Goal: Task Accomplishment & Management: Use online tool/utility

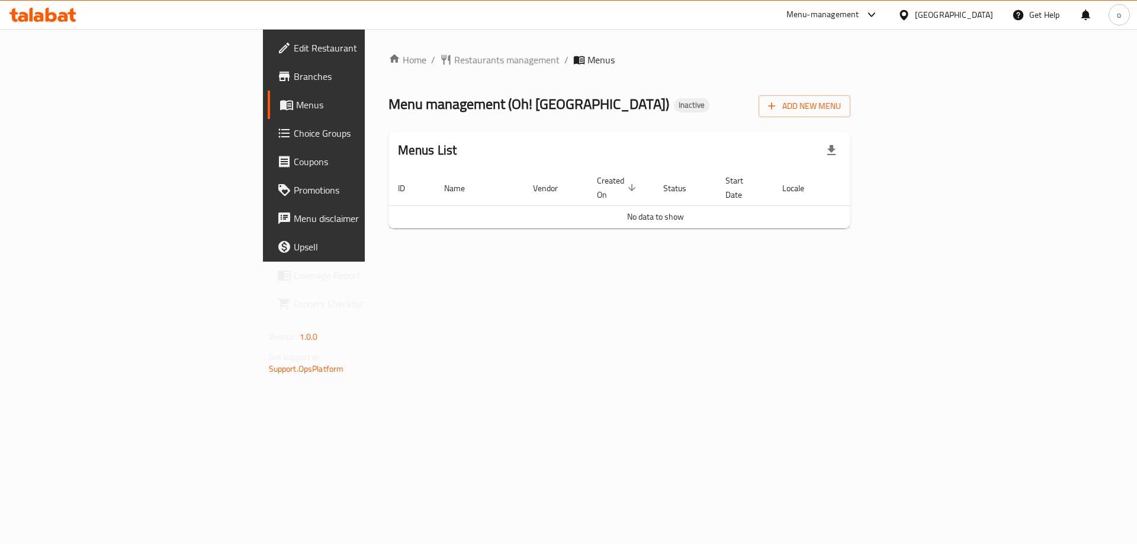
click at [296, 104] on span "Menus" at bounding box center [369, 105] width 147 height 14
click at [296, 111] on span "Menus" at bounding box center [369, 105] width 147 height 14
click at [268, 69] on link "Branches" at bounding box center [360, 76] width 185 height 28
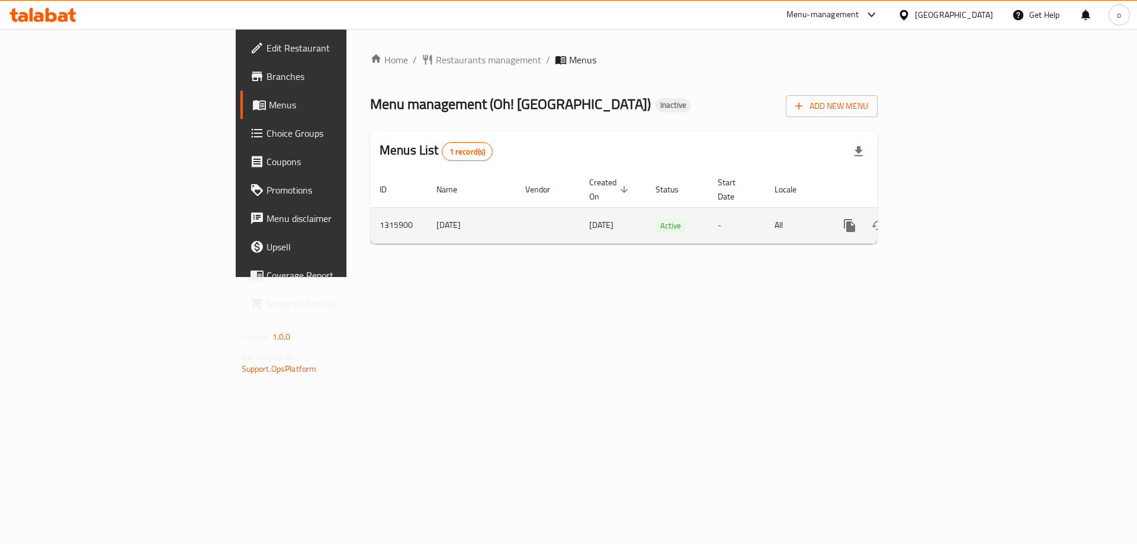
click at [949, 220] on link "enhanced table" at bounding box center [935, 225] width 28 height 28
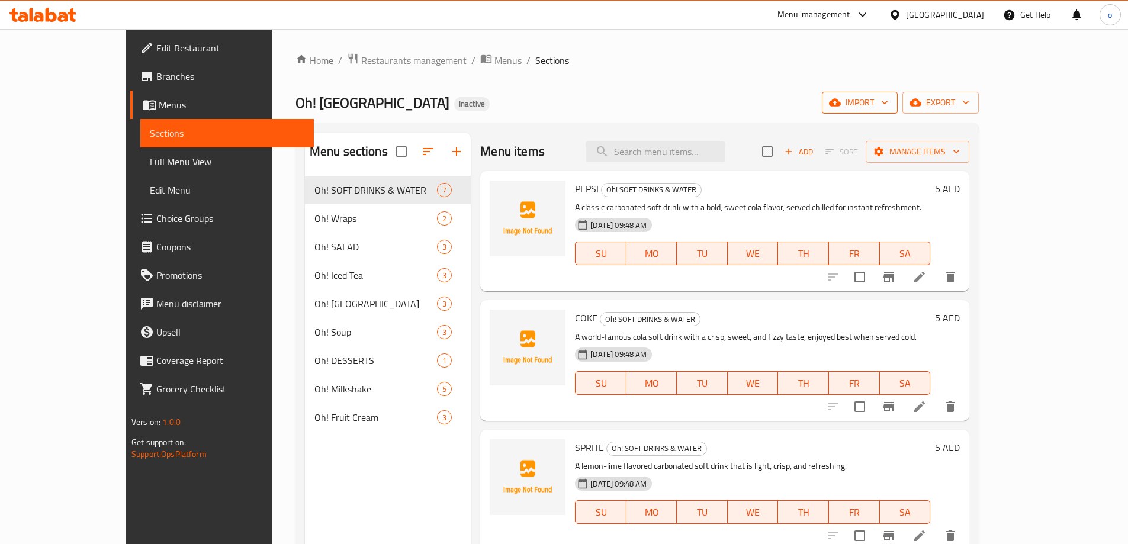
click at [888, 107] on span "import" at bounding box center [860, 102] width 57 height 15
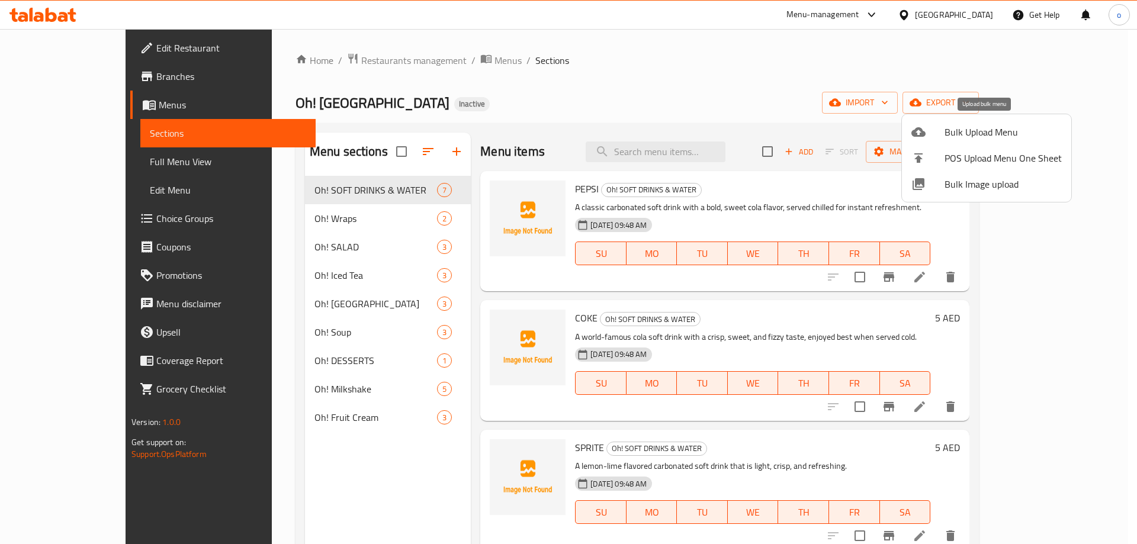
click at [974, 139] on span "Bulk Upload Menu" at bounding box center [1003, 132] width 117 height 14
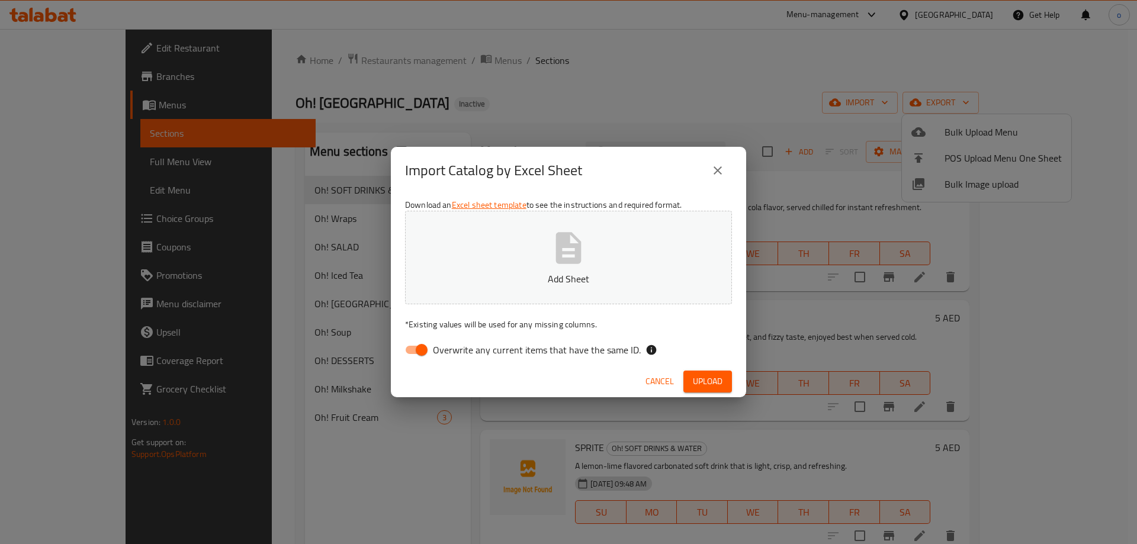
click at [399, 349] on input "Overwrite any current items that have the same ID." at bounding box center [422, 350] width 68 height 23
checkbox input "false"
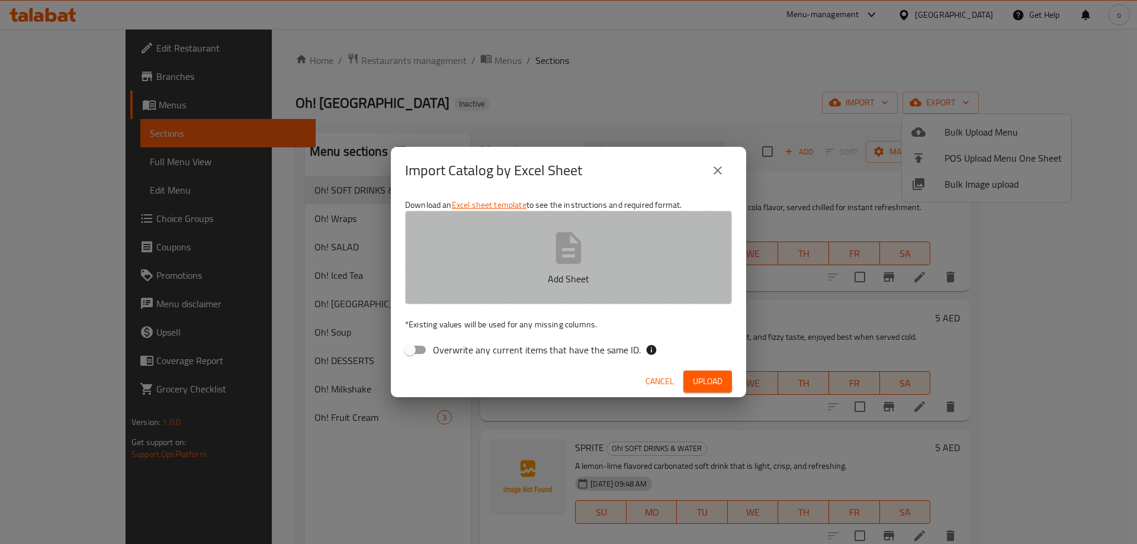
click at [547, 283] on p "Add Sheet" at bounding box center [568, 279] width 290 height 14
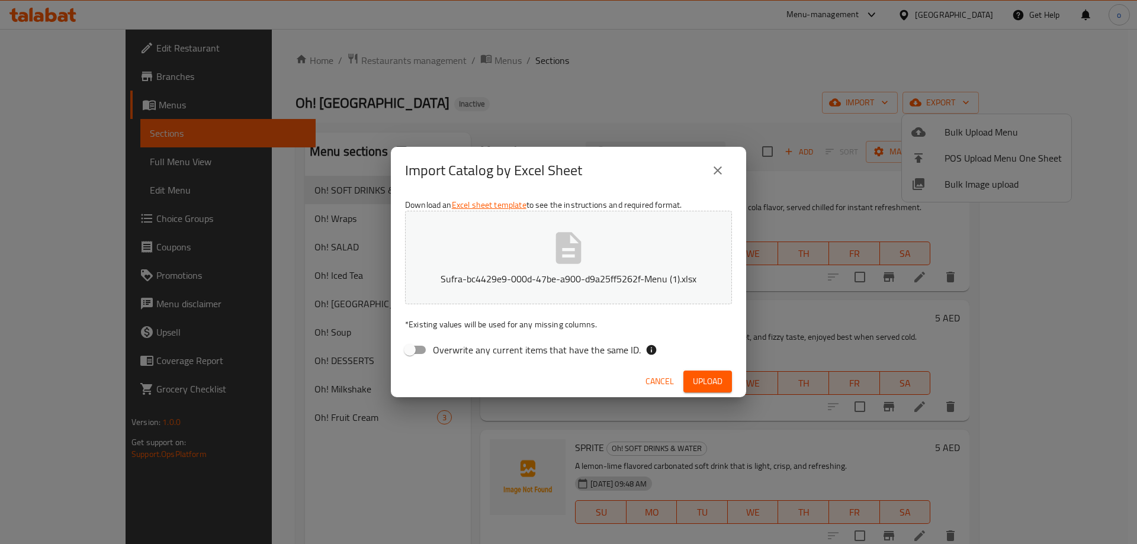
click at [699, 376] on span "Upload" at bounding box center [708, 381] width 30 height 15
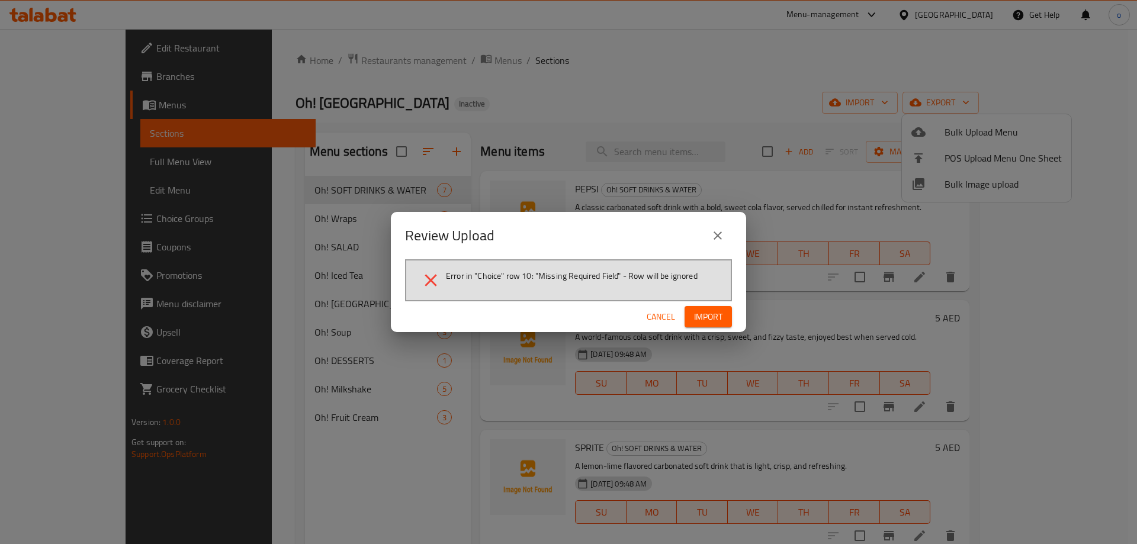
click at [695, 316] on span "Import" at bounding box center [708, 317] width 28 height 15
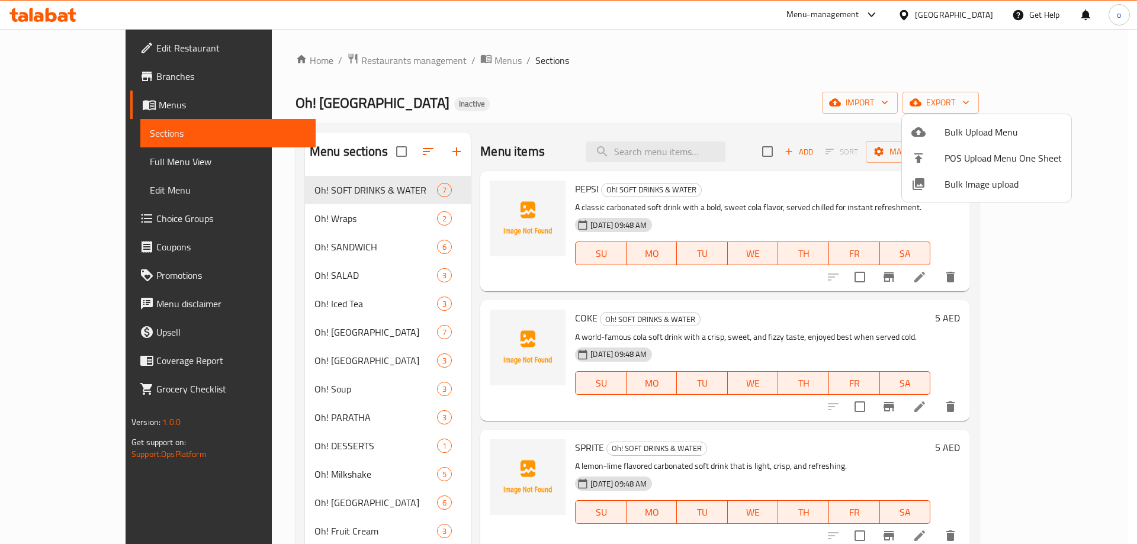
click at [350, 420] on div at bounding box center [568, 272] width 1137 height 544
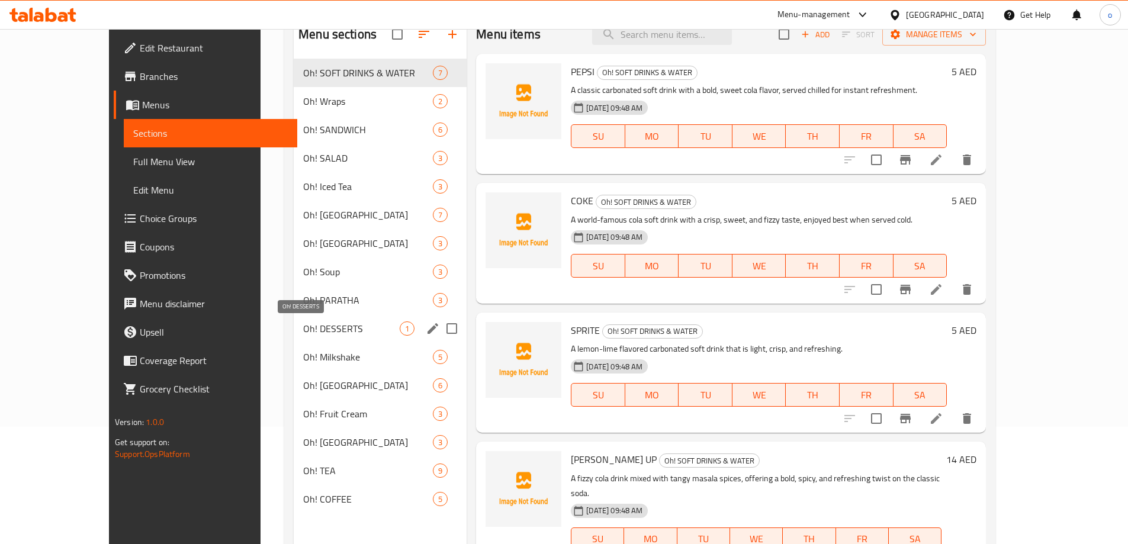
scroll to position [118, 0]
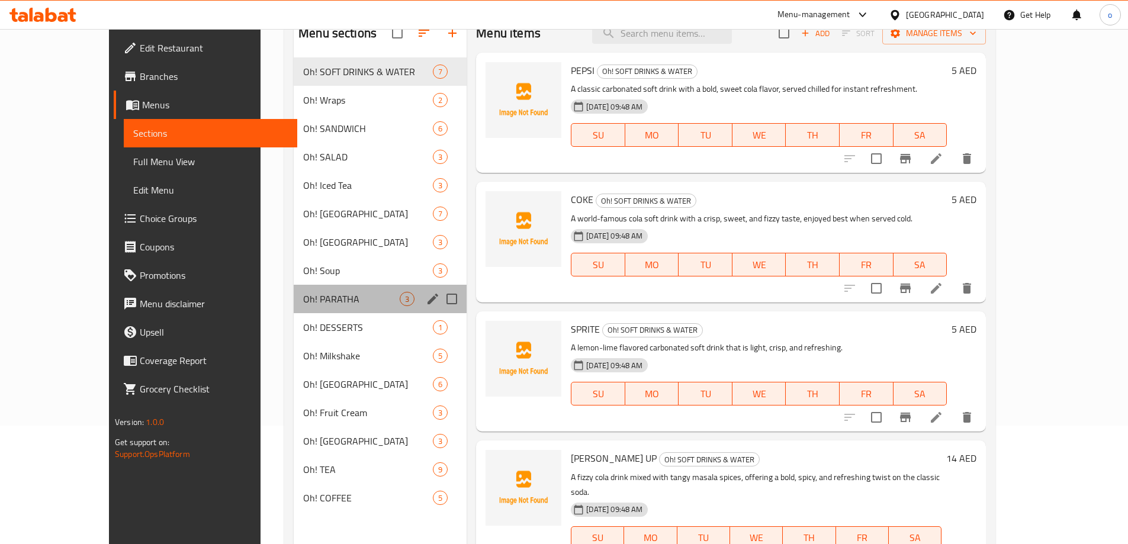
click at [320, 290] on div "Oh! PARATHA 3" at bounding box center [380, 299] width 173 height 28
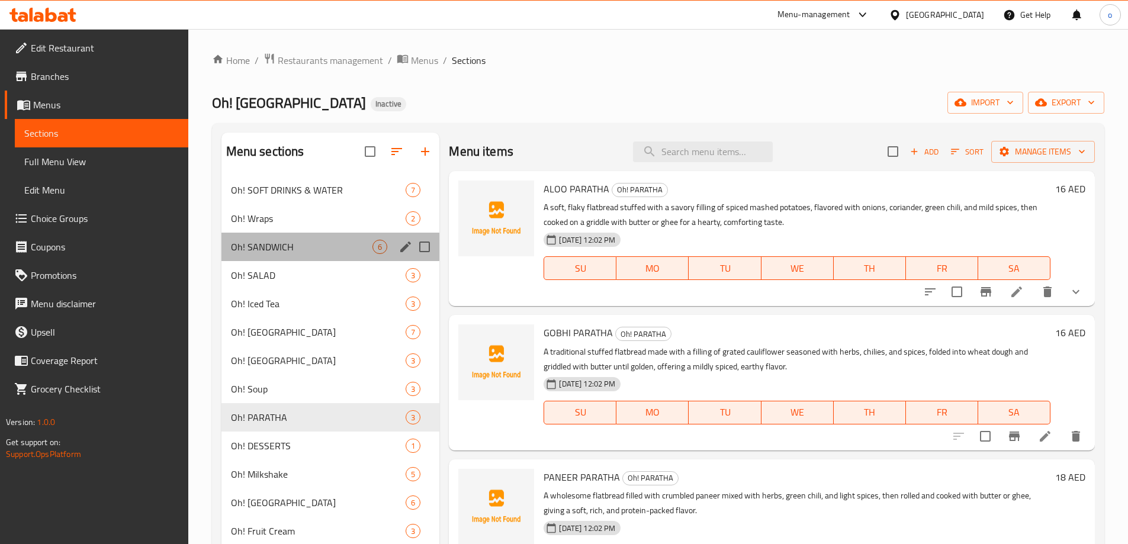
click at [250, 256] on div "Oh! SANDWICH 6" at bounding box center [331, 247] width 219 height 28
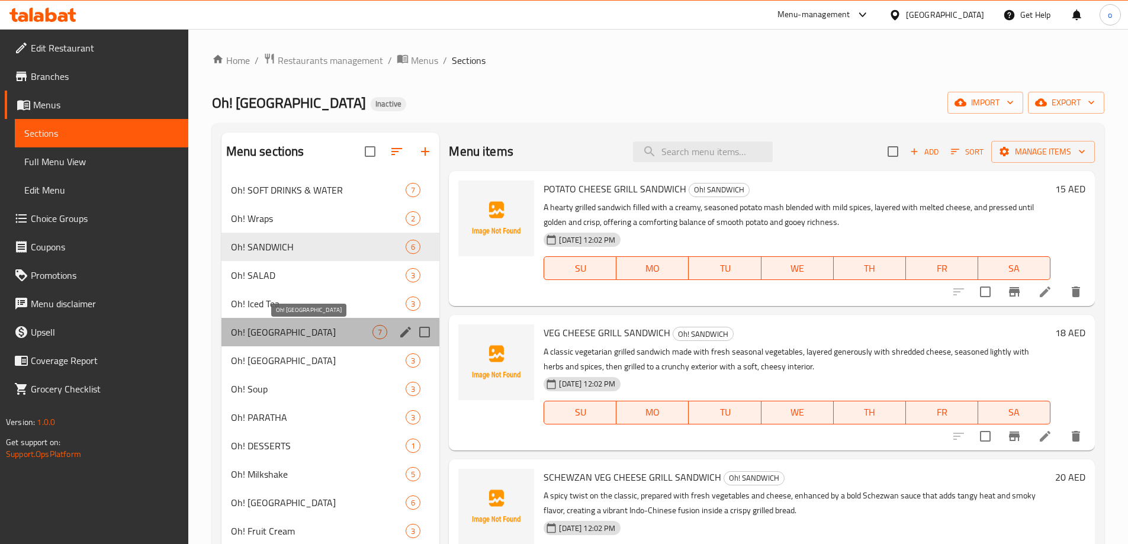
click at [317, 336] on span "Oh! INDIAN STREET" at bounding box center [302, 332] width 142 height 14
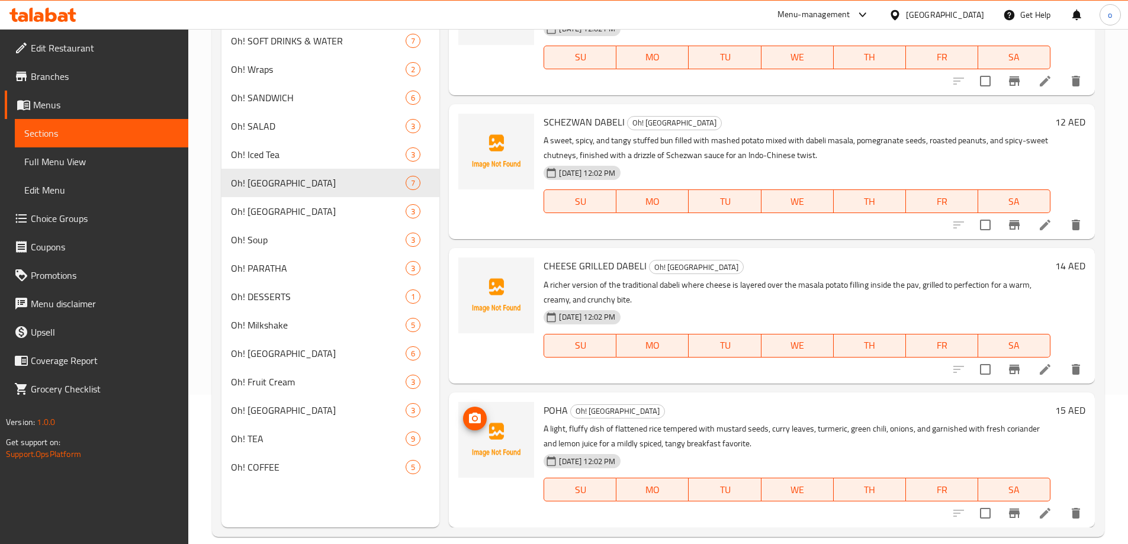
scroll to position [166, 0]
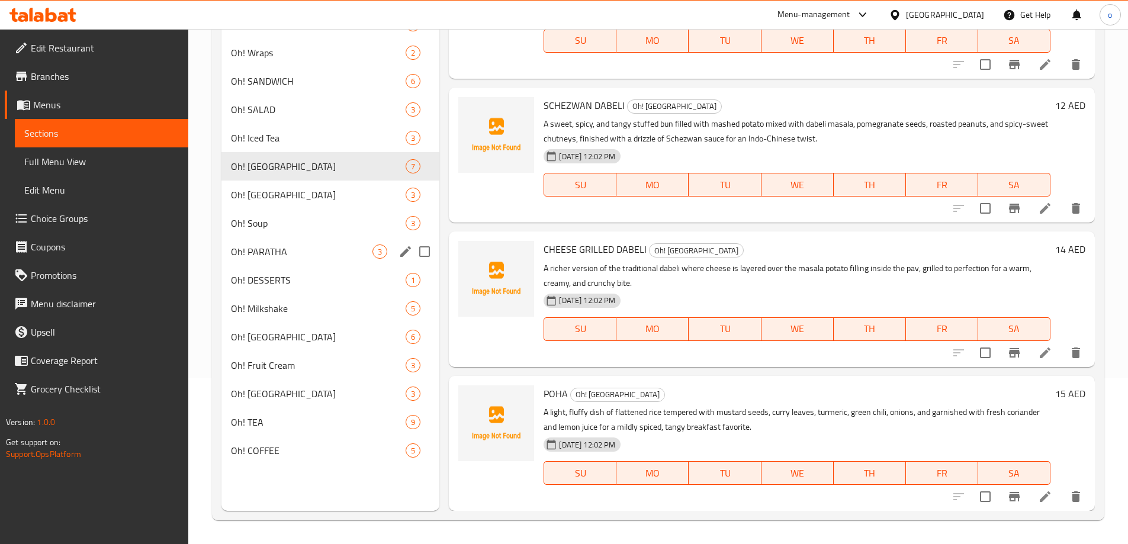
drag, startPoint x: 265, startPoint y: 261, endPoint x: 226, endPoint y: 269, distance: 40.7
click at [265, 261] on div "Oh! PARATHA 3" at bounding box center [331, 252] width 219 height 28
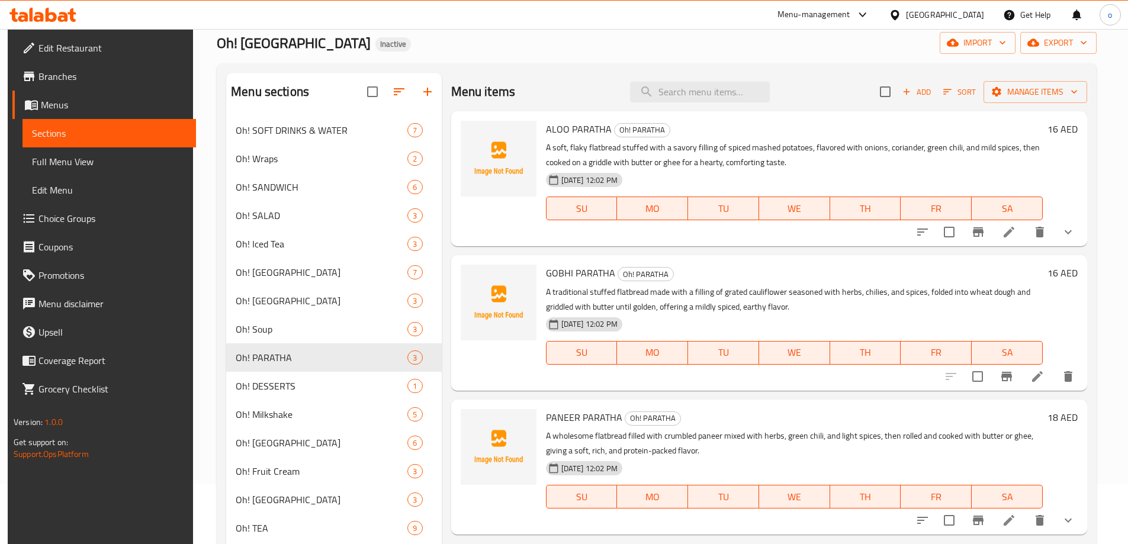
scroll to position [166, 0]
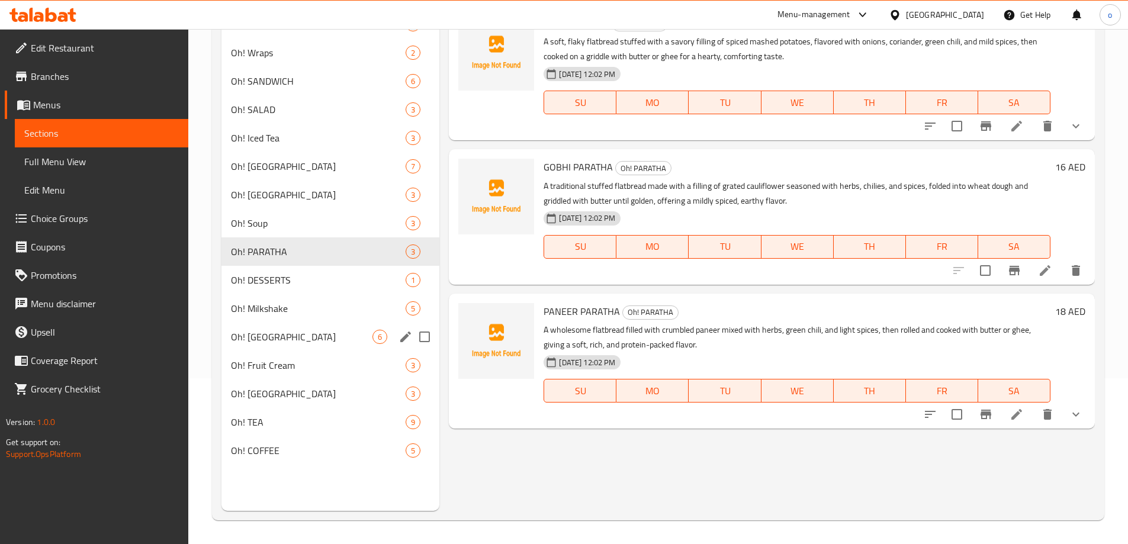
drag, startPoint x: 290, startPoint y: 326, endPoint x: 319, endPoint y: 326, distance: 29.6
click at [290, 326] on div "Oh! MOMOS 6" at bounding box center [331, 337] width 219 height 28
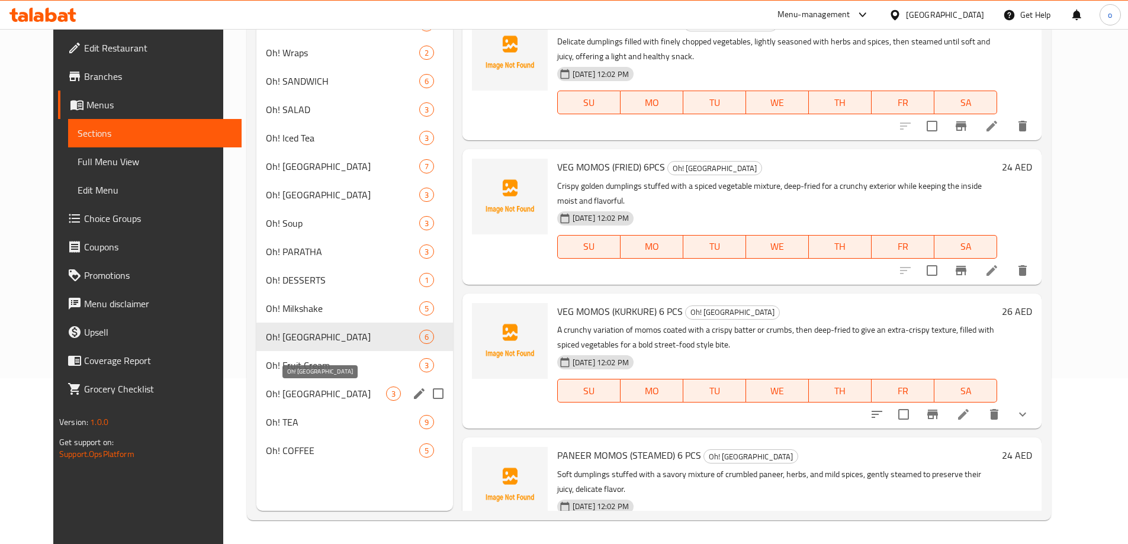
click at [317, 394] on span "Oh! MAGGI" at bounding box center [326, 394] width 120 height 14
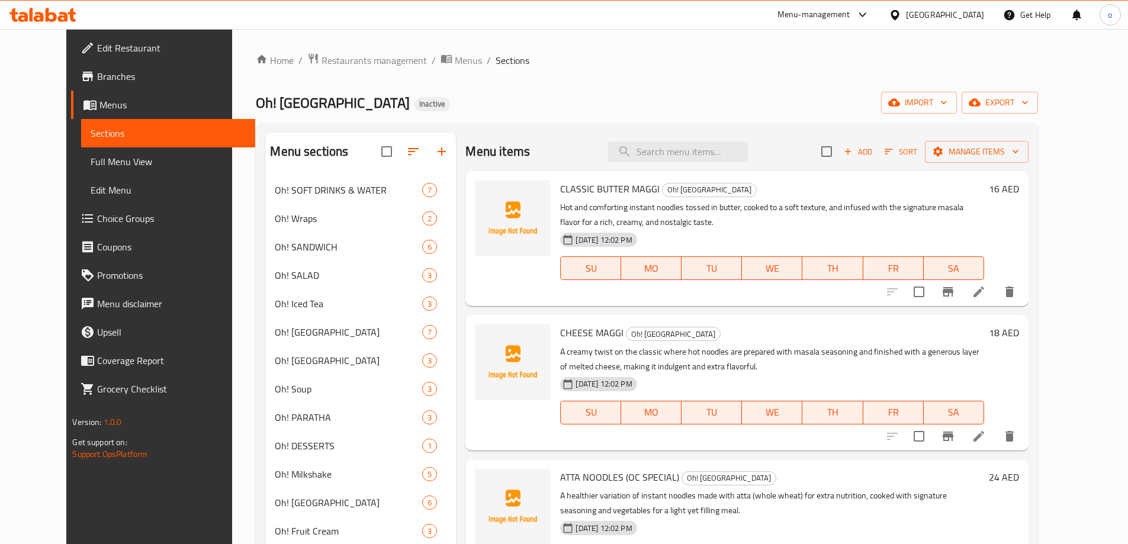
click at [100, 109] on span "Menus" at bounding box center [173, 105] width 146 height 14
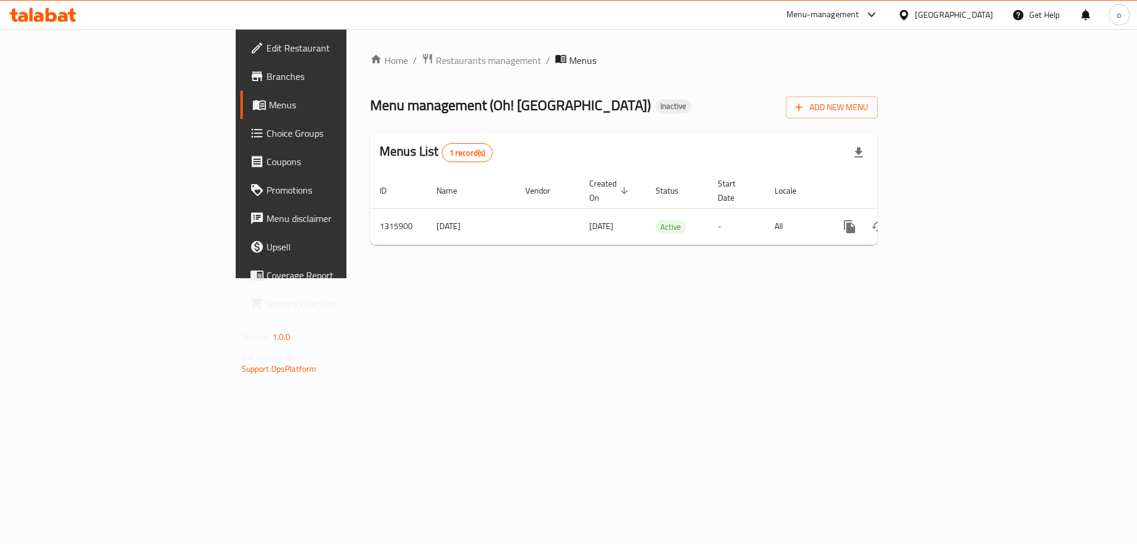
click at [240, 116] on link "Menus" at bounding box center [332, 105] width 185 height 28
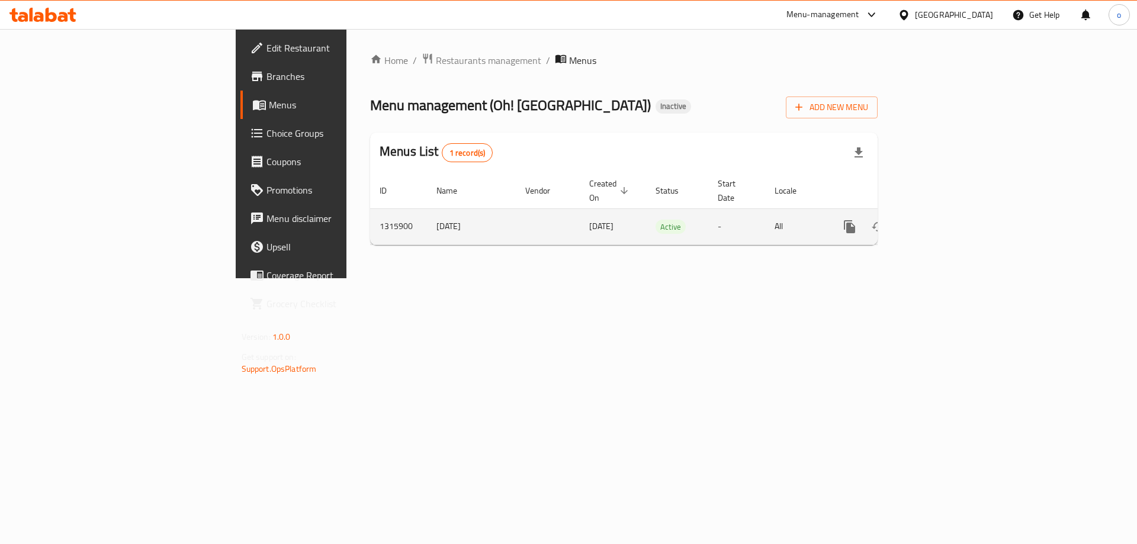
click at [949, 223] on link "enhanced table" at bounding box center [935, 227] width 28 height 28
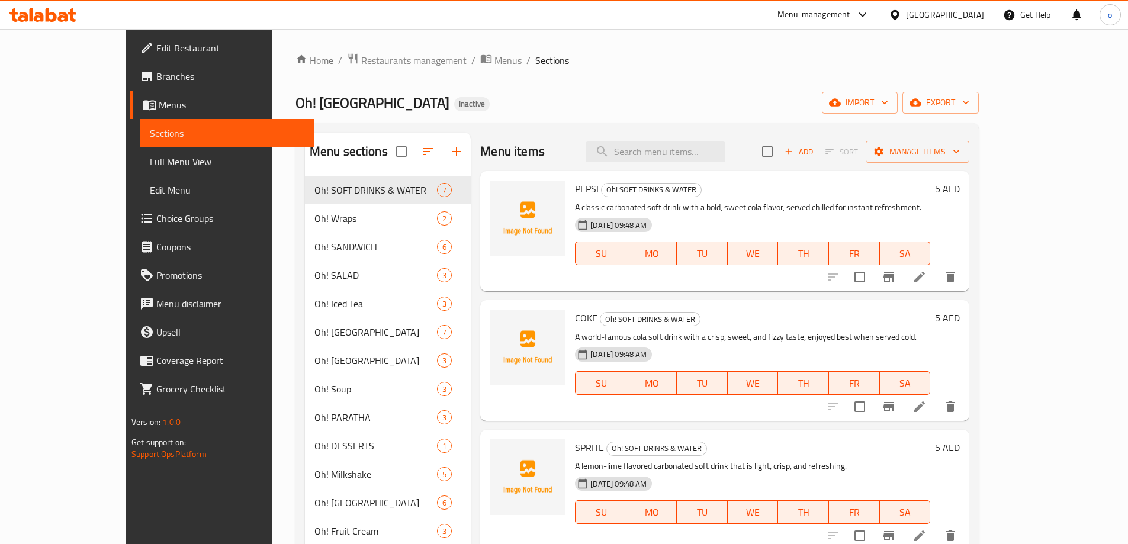
click at [150, 163] on span "Full Menu View" at bounding box center [227, 162] width 155 height 14
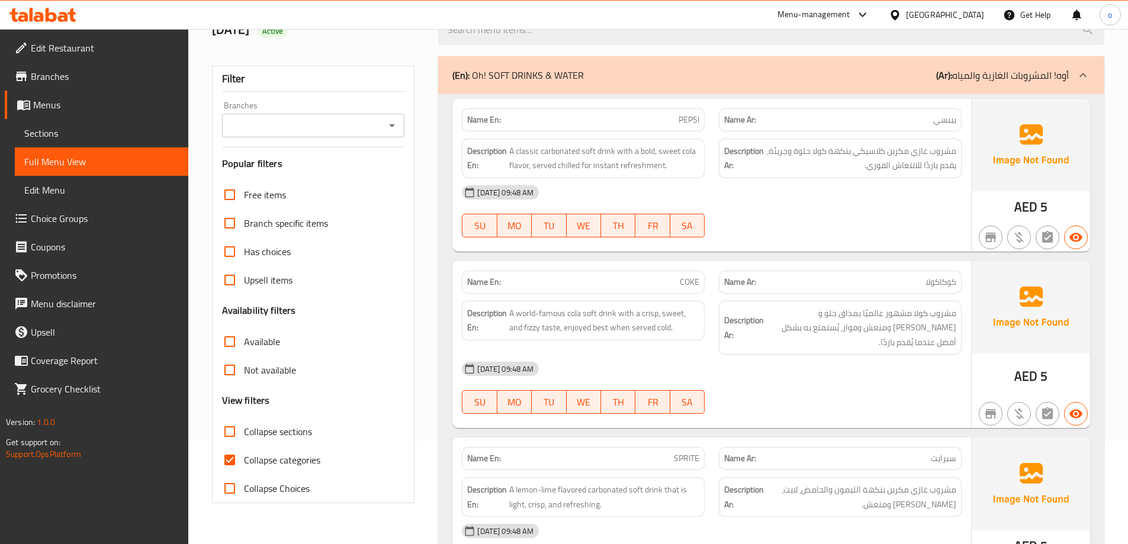
scroll to position [178, 0]
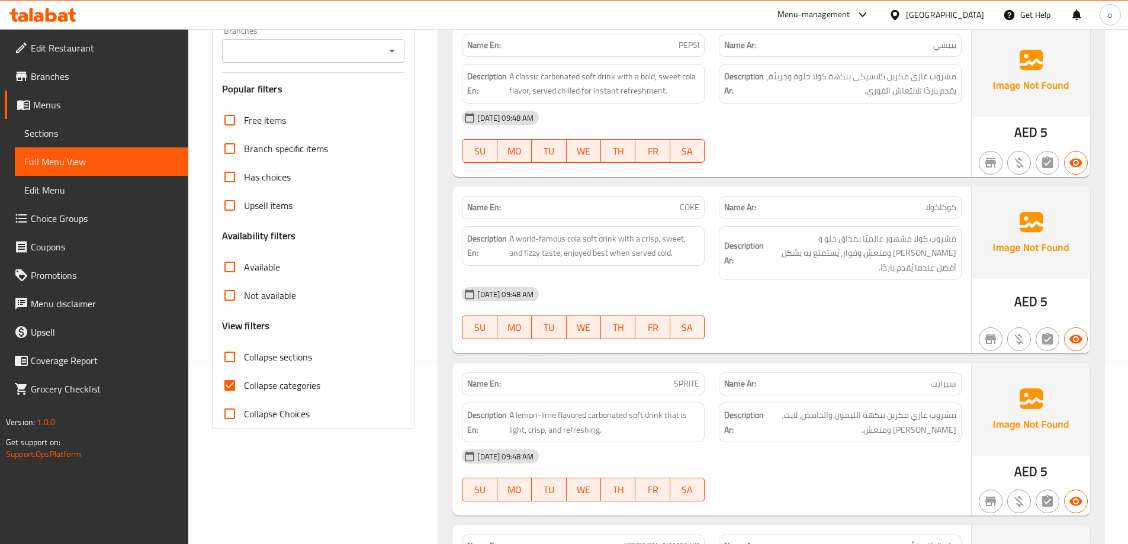
click at [245, 386] on span "Collapse categories" at bounding box center [282, 385] width 76 height 14
click at [244, 386] on input "Collapse categories" at bounding box center [230, 385] width 28 height 28
checkbox input "false"
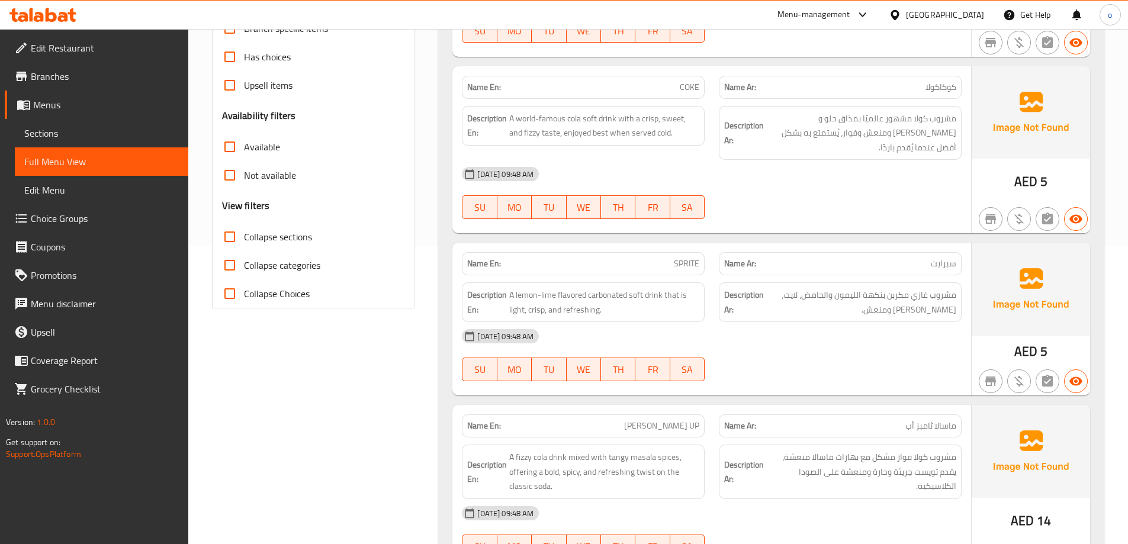
scroll to position [296, 0]
click at [219, 241] on input "Collapse sections" at bounding box center [230, 238] width 28 height 28
checkbox input "true"
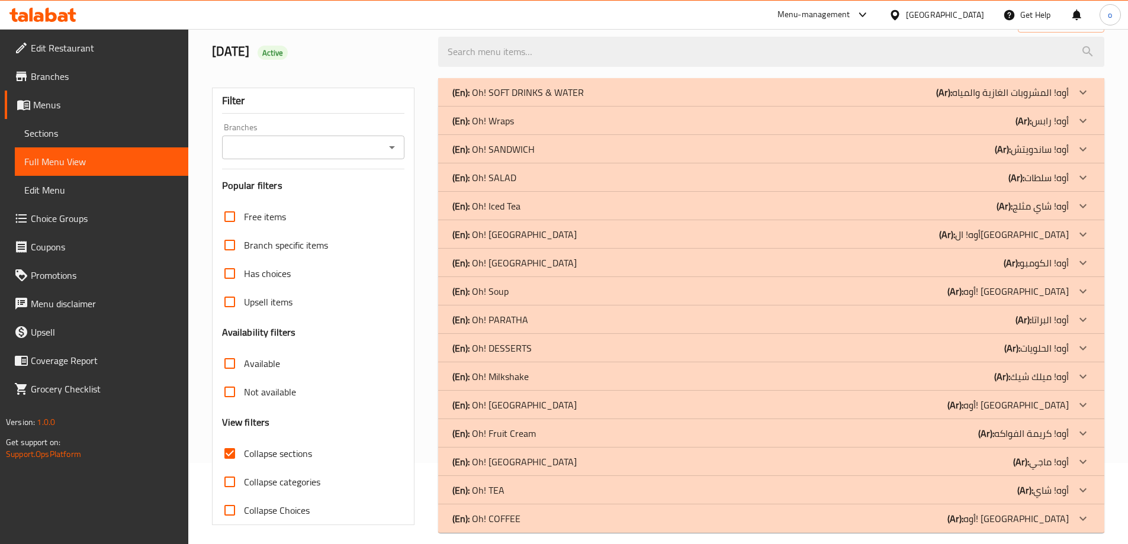
scroll to position [94, 0]
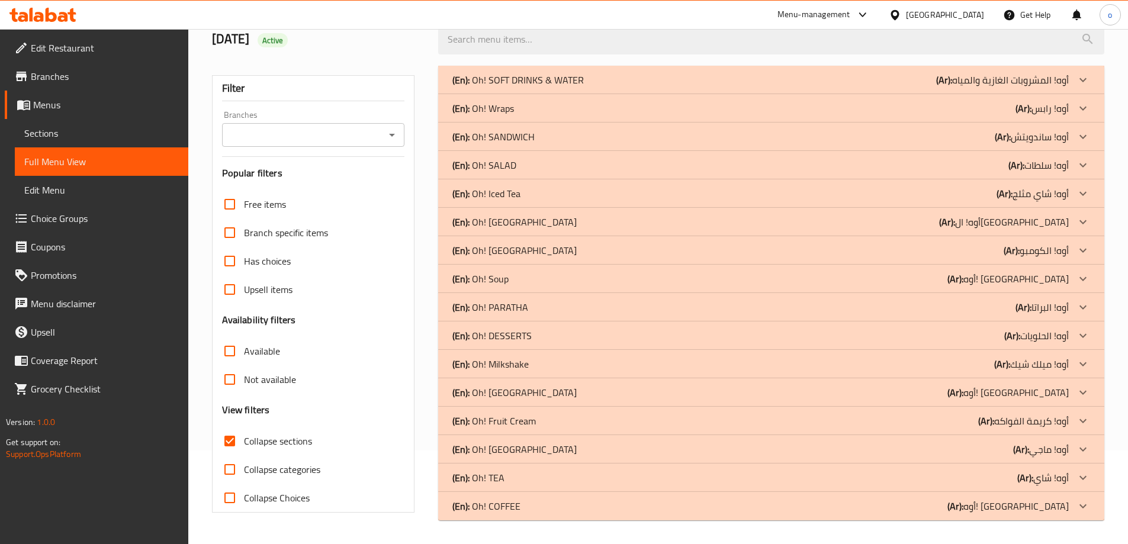
click at [515, 130] on p "(En): Oh! SANDWICH" at bounding box center [493, 137] width 82 height 14
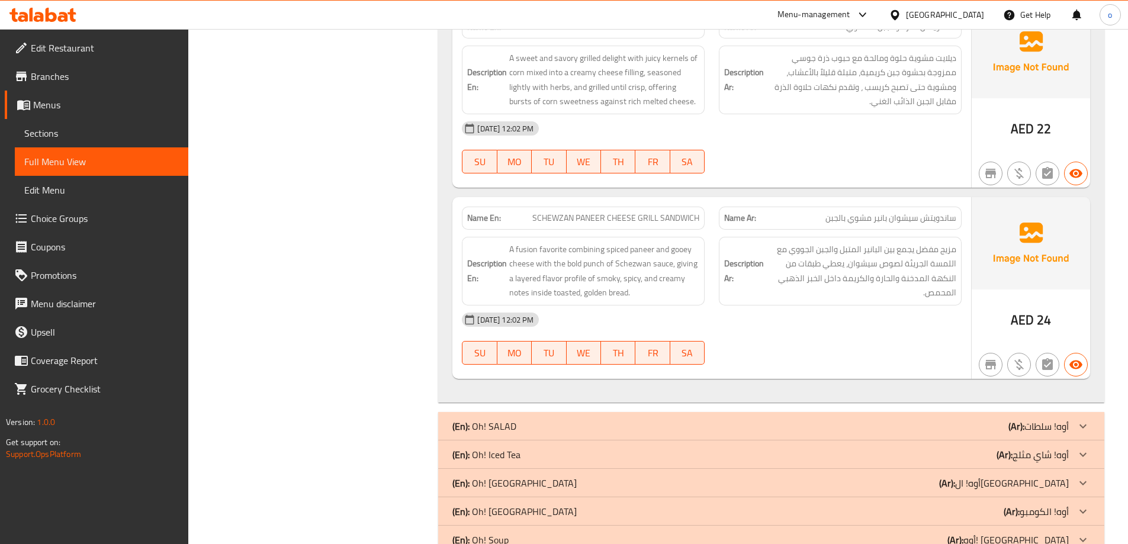
scroll to position [1337, 0]
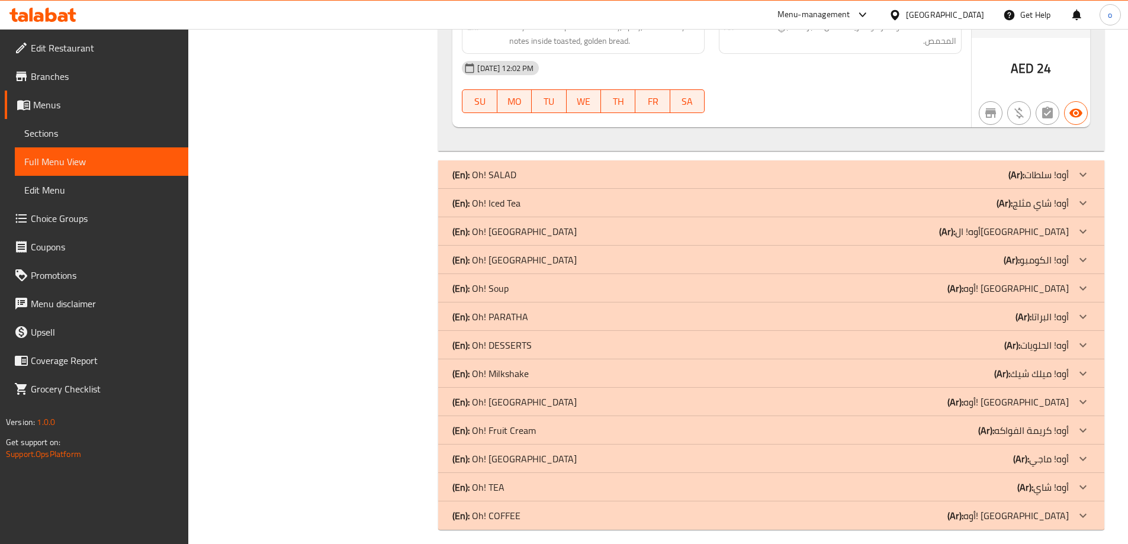
click at [537, 224] on p "(En): Oh! INDIAN STREET" at bounding box center [514, 231] width 124 height 14
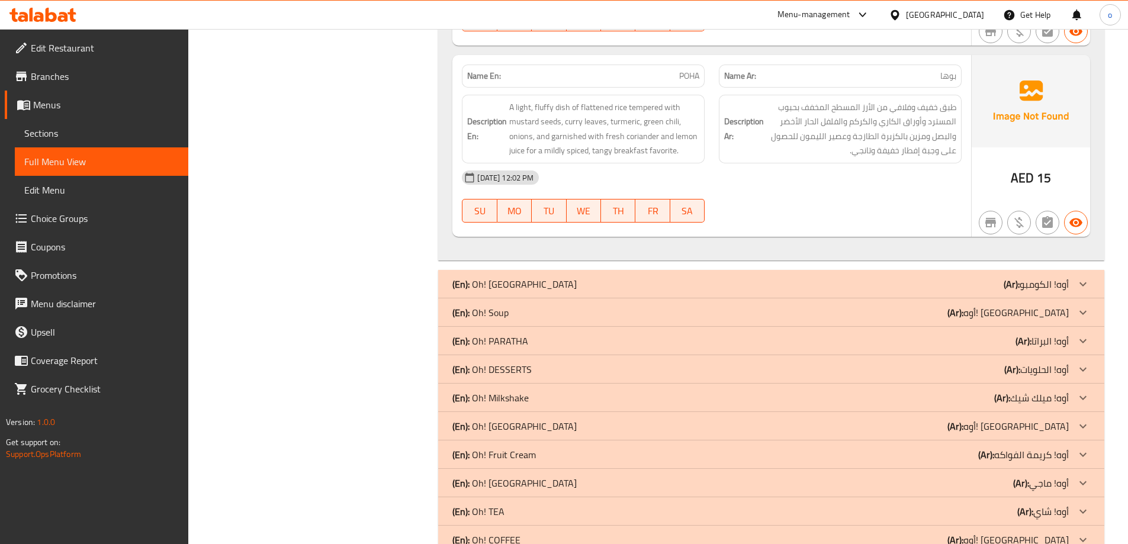
scroll to position [2733, 0]
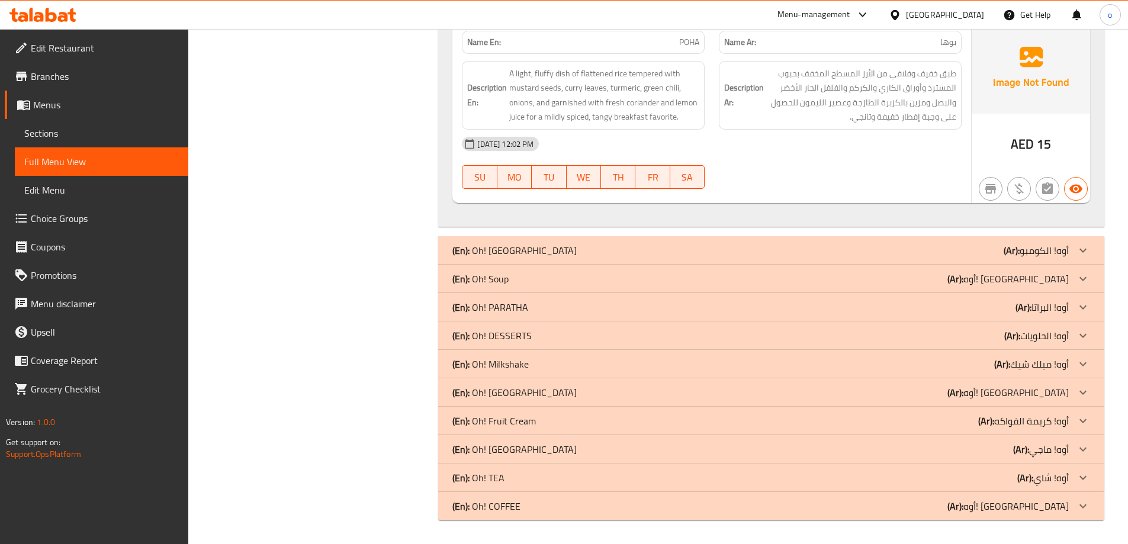
click at [541, 307] on div "(En): Oh! PARATHA (Ar): أوه! البراتا" at bounding box center [760, 307] width 617 height 14
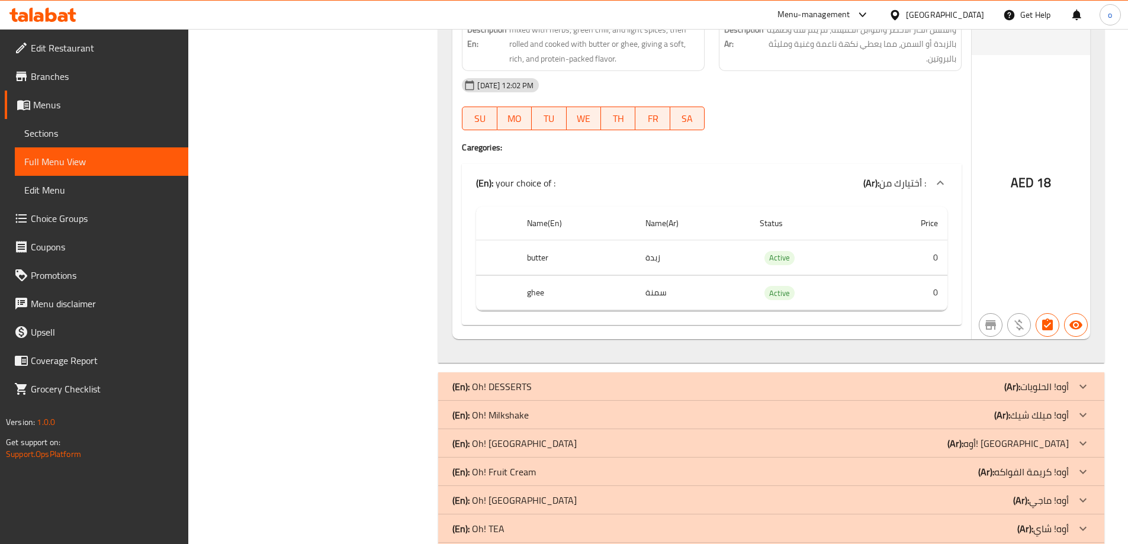
scroll to position [3773, 0]
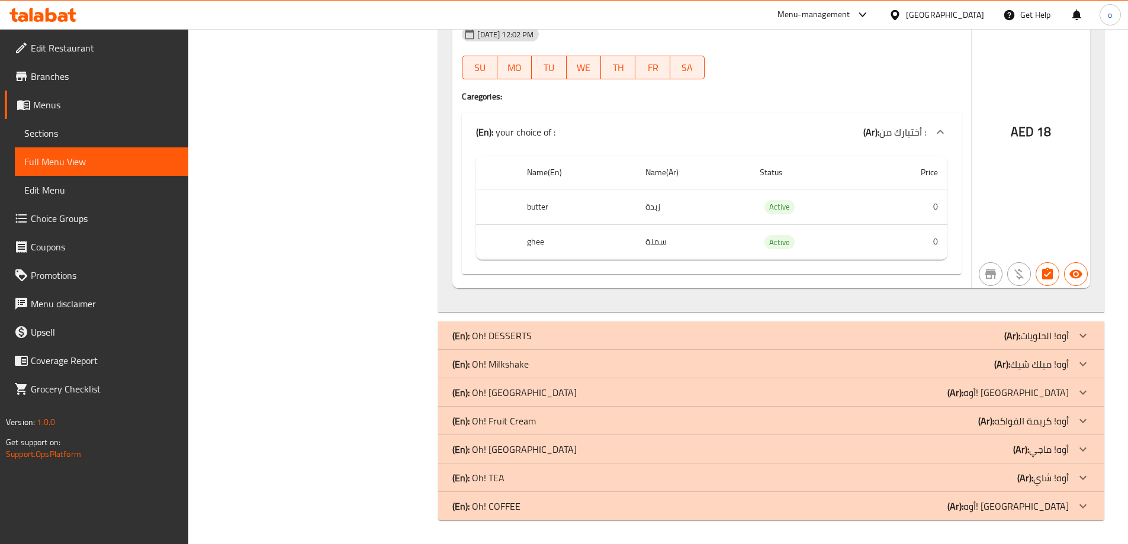
click at [523, 400] on div "(En): Oh! MOMOS (Ar): أوه! موموس" at bounding box center [760, 393] width 617 height 14
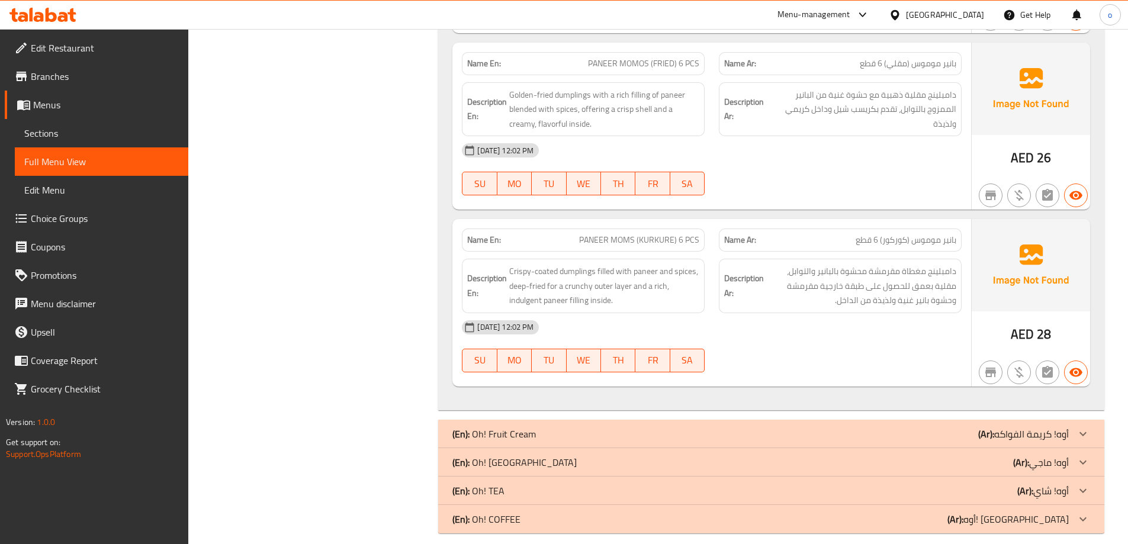
scroll to position [5106, 0]
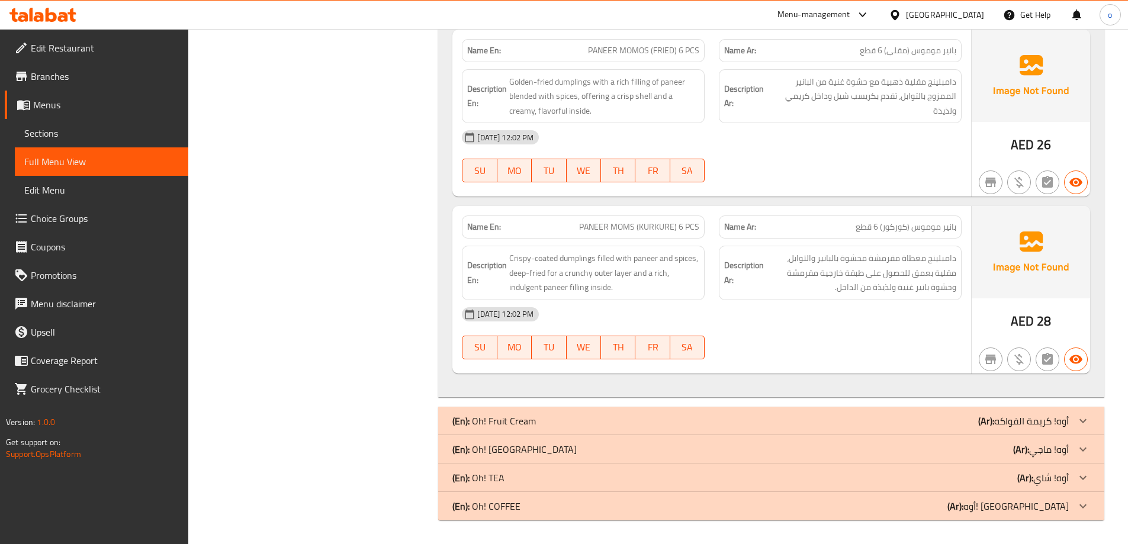
click at [525, 451] on div "(En): Oh! MAGGI (Ar): أوه! ماجي" at bounding box center [760, 449] width 617 height 14
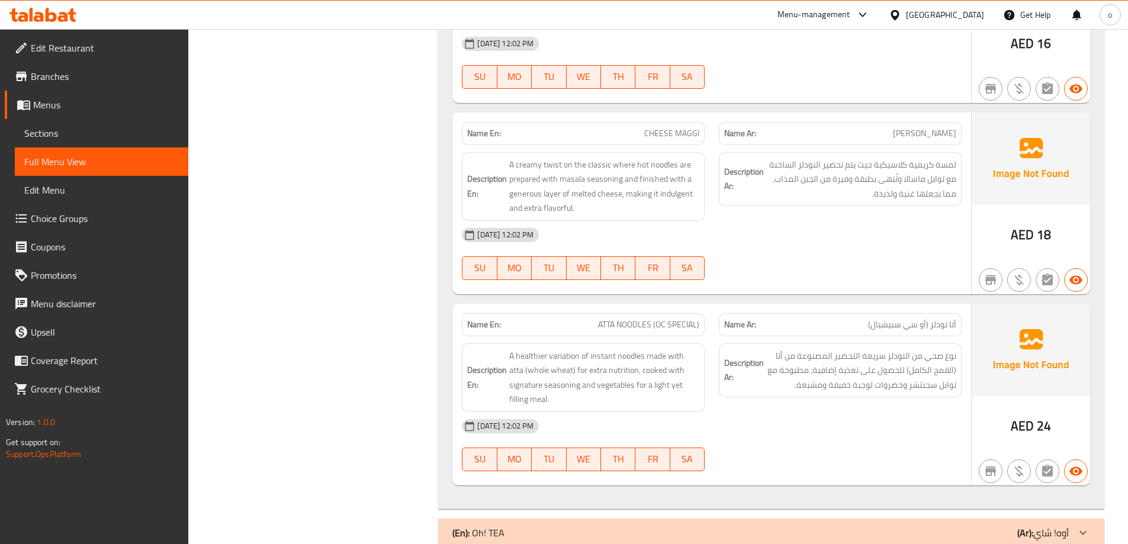
scroll to position [5727, 0]
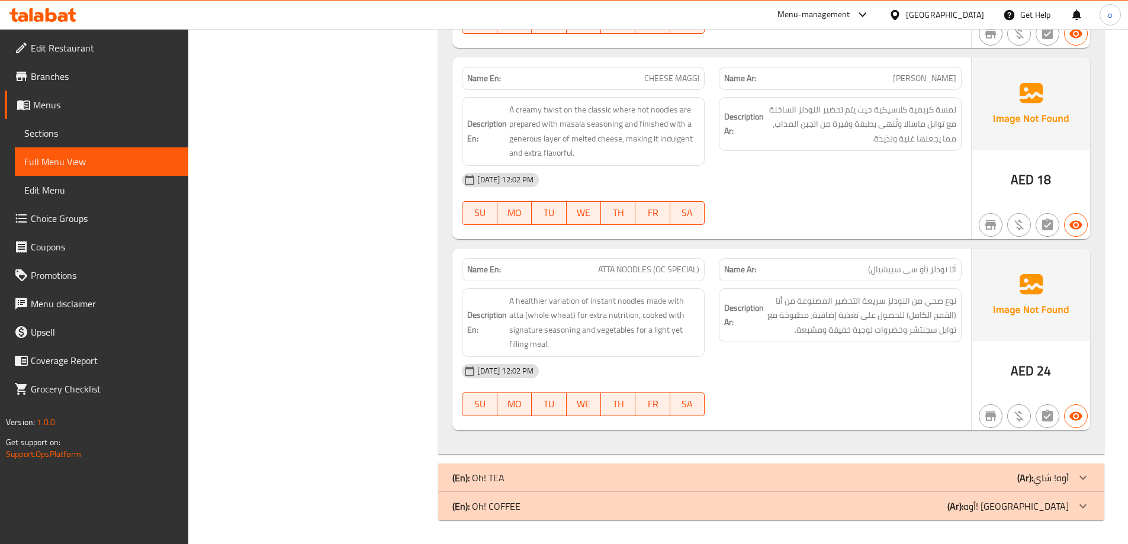
click at [538, 482] on div "(En): Oh! TEA (Ar): أوه! شاي" at bounding box center [760, 478] width 617 height 14
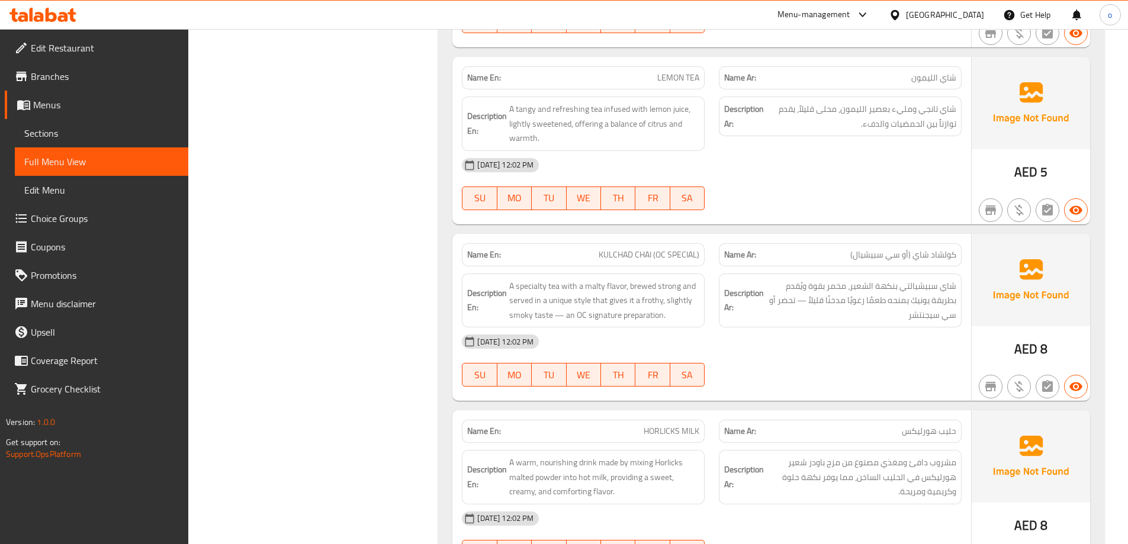
scroll to position [7327, 0]
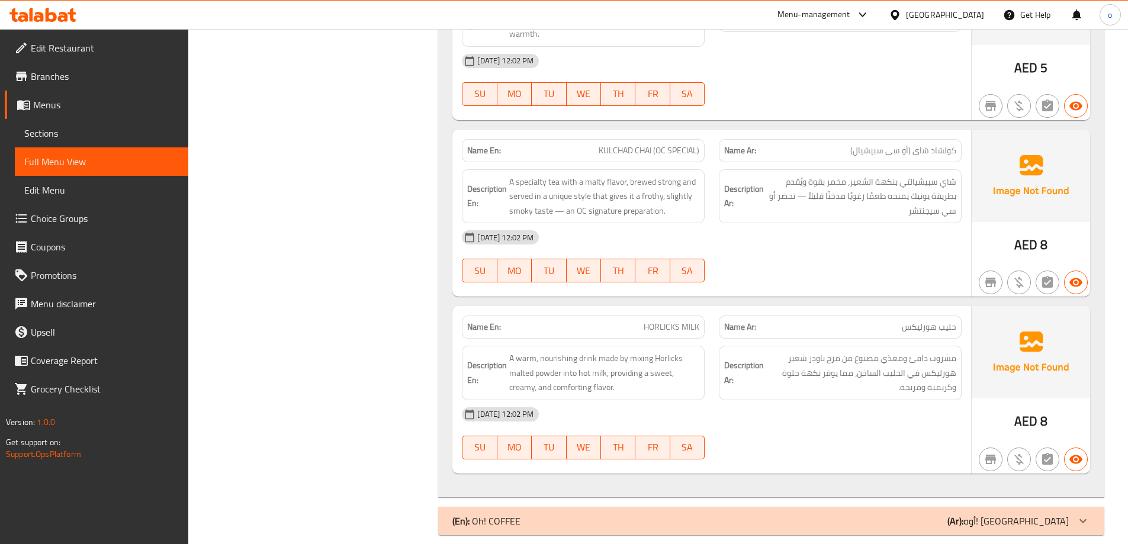
click at [535, 514] on div "(En): Oh! COFFEE (Ar): أوه! قهوة" at bounding box center [760, 521] width 617 height 14
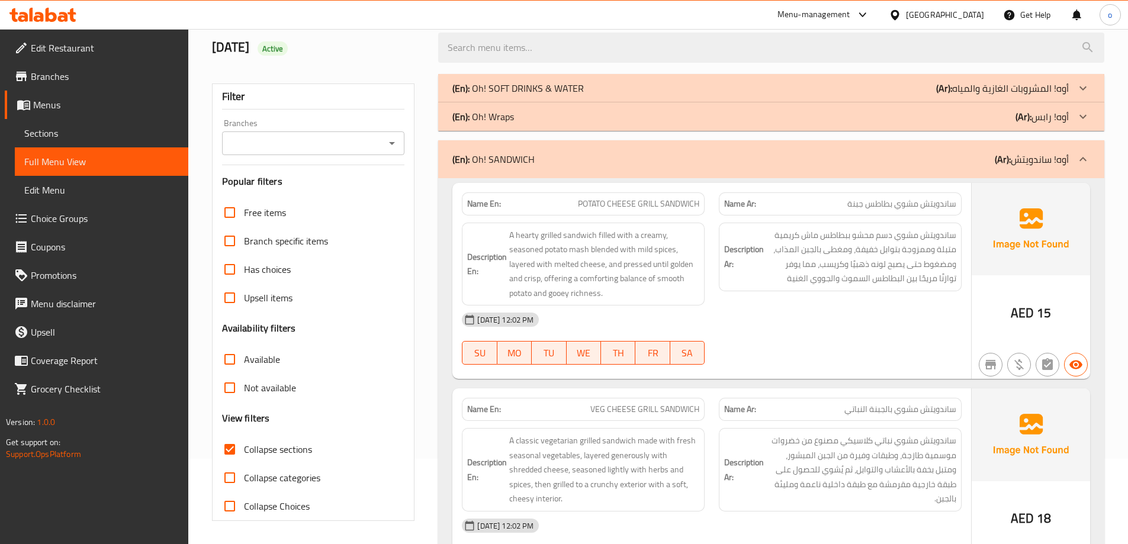
scroll to position [0, 0]
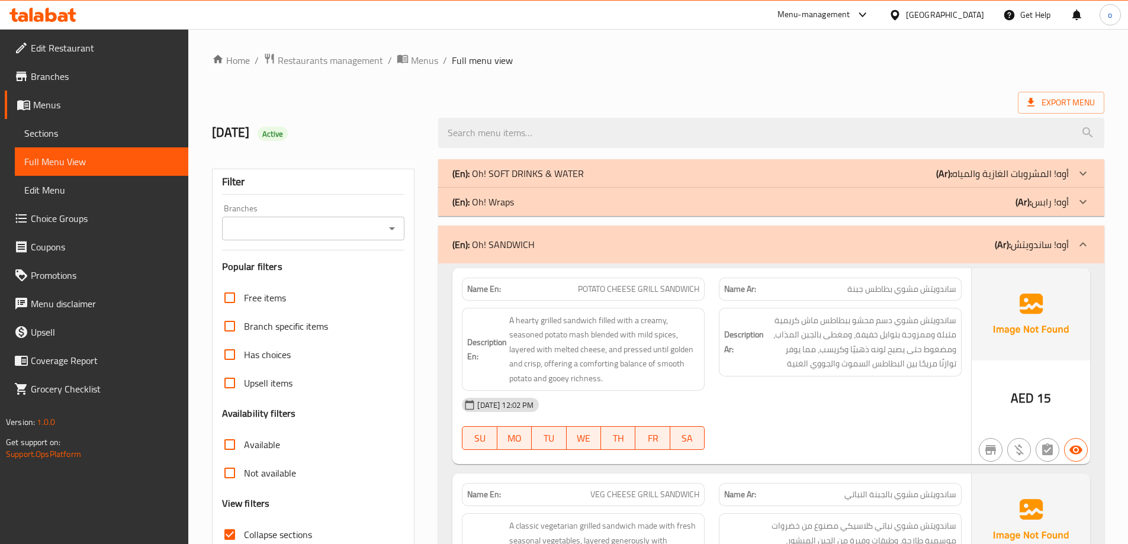
click at [81, 37] on link "Edit Restaurant" at bounding box center [97, 48] width 184 height 28
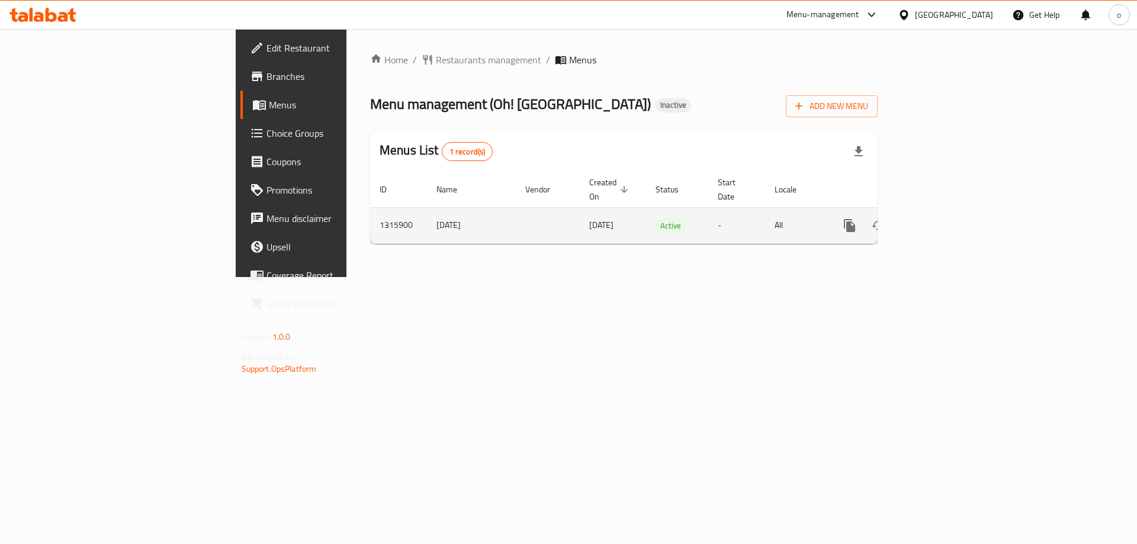
click at [949, 220] on link "enhanced table" at bounding box center [935, 225] width 28 height 28
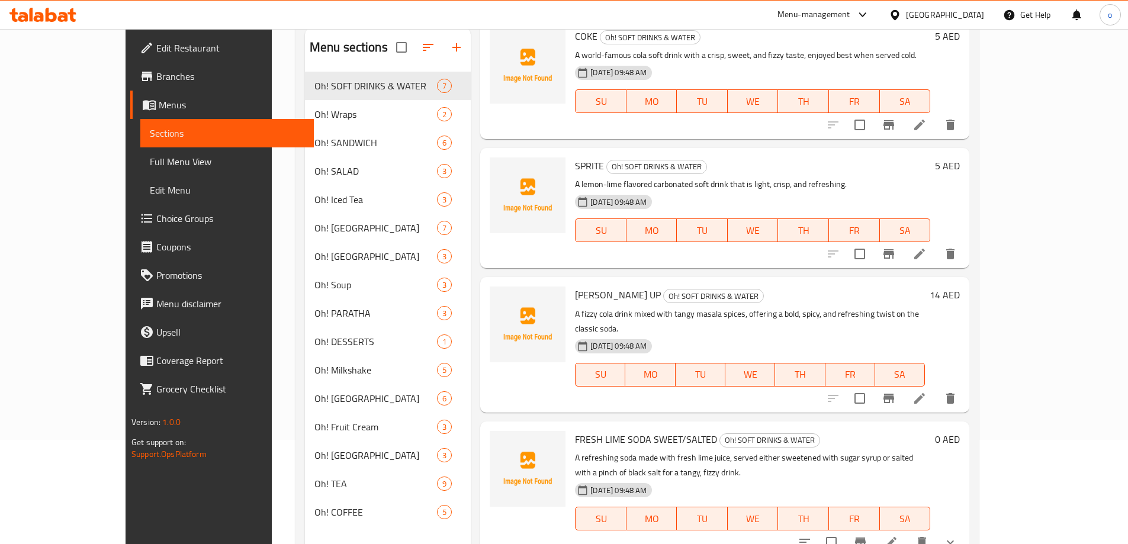
scroll to position [166, 0]
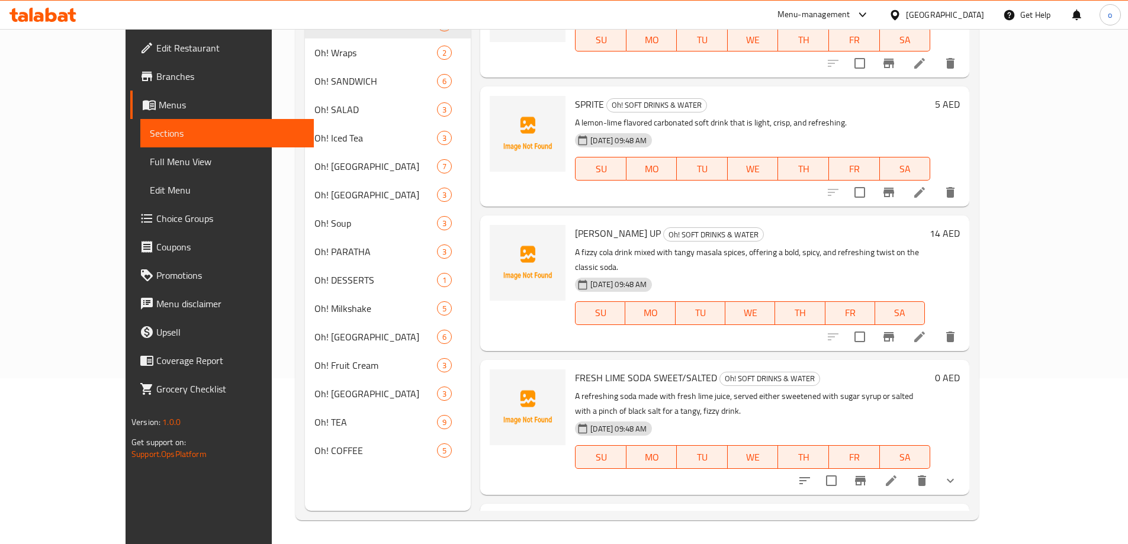
click at [159, 110] on span "Menus" at bounding box center [232, 105] width 146 height 14
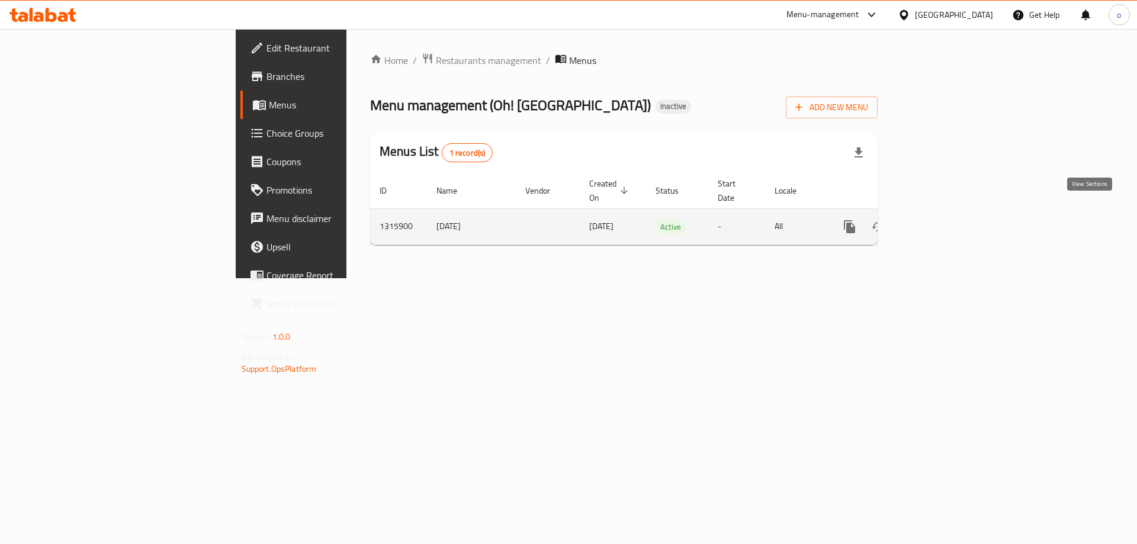
click at [942, 220] on icon "enhanced table" at bounding box center [935, 227] width 14 height 14
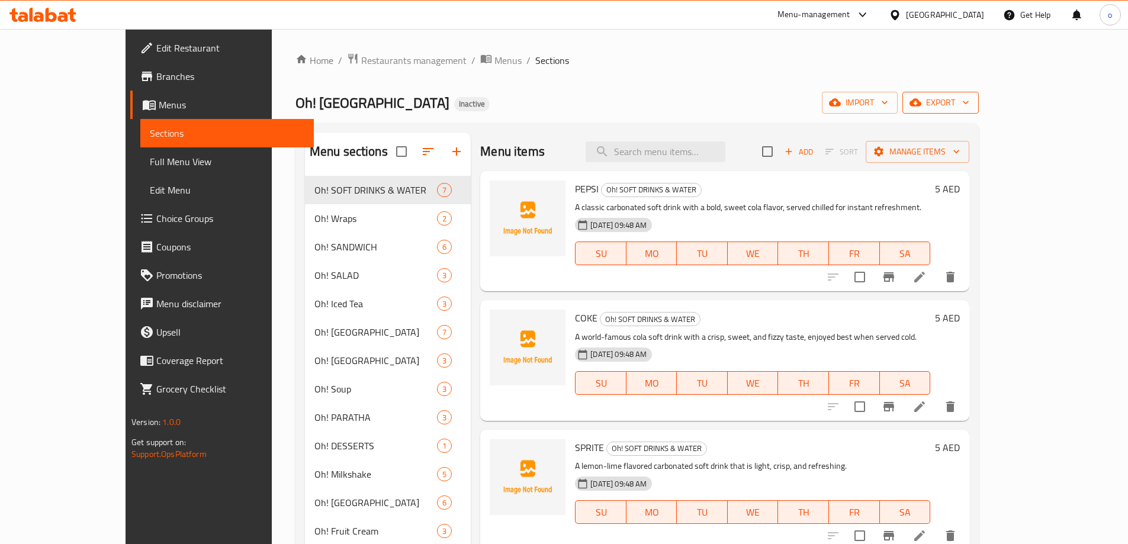
click at [970, 108] on span "export" at bounding box center [940, 102] width 57 height 15
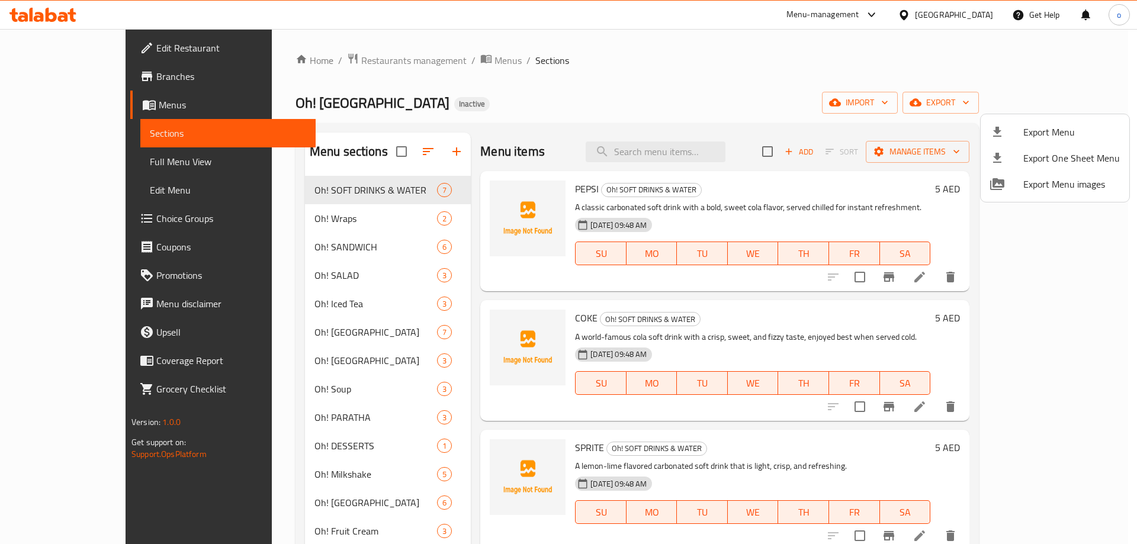
click at [1034, 133] on span "Export Menu" at bounding box center [1071, 132] width 97 height 14
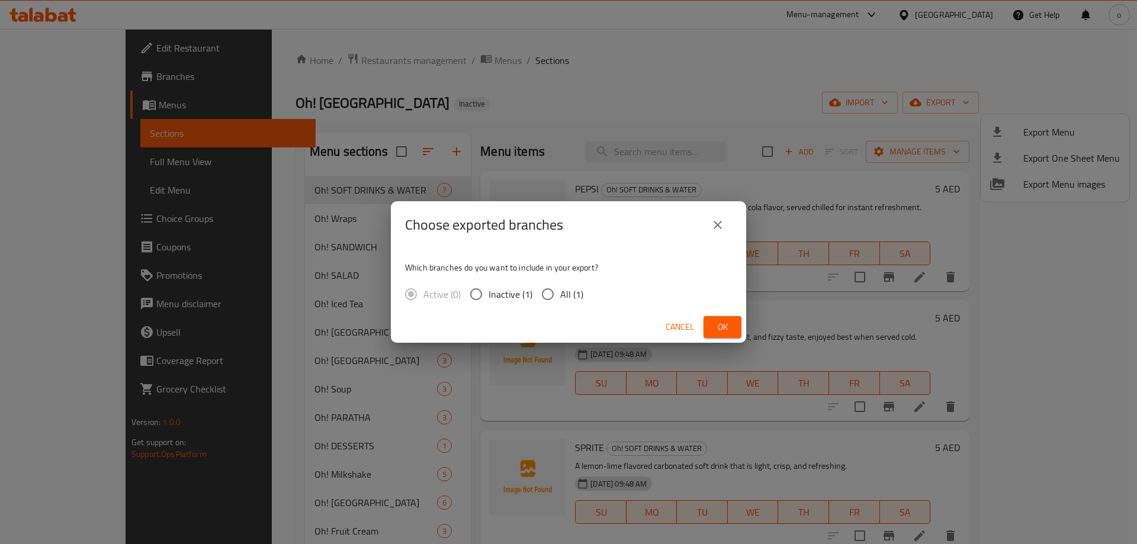
click at [561, 304] on label "All (1)" at bounding box center [559, 294] width 48 height 25
click at [560, 304] on input "All (1)" at bounding box center [547, 294] width 25 height 25
radio input "true"
click at [710, 331] on button "Ok" at bounding box center [723, 327] width 38 height 22
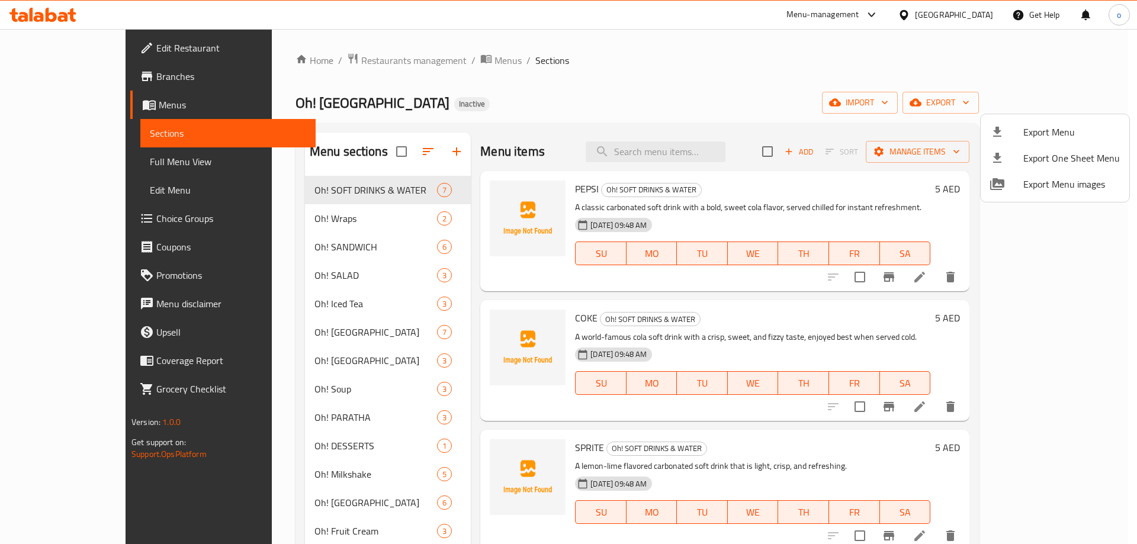
click at [46, 69] on div at bounding box center [568, 272] width 1137 height 544
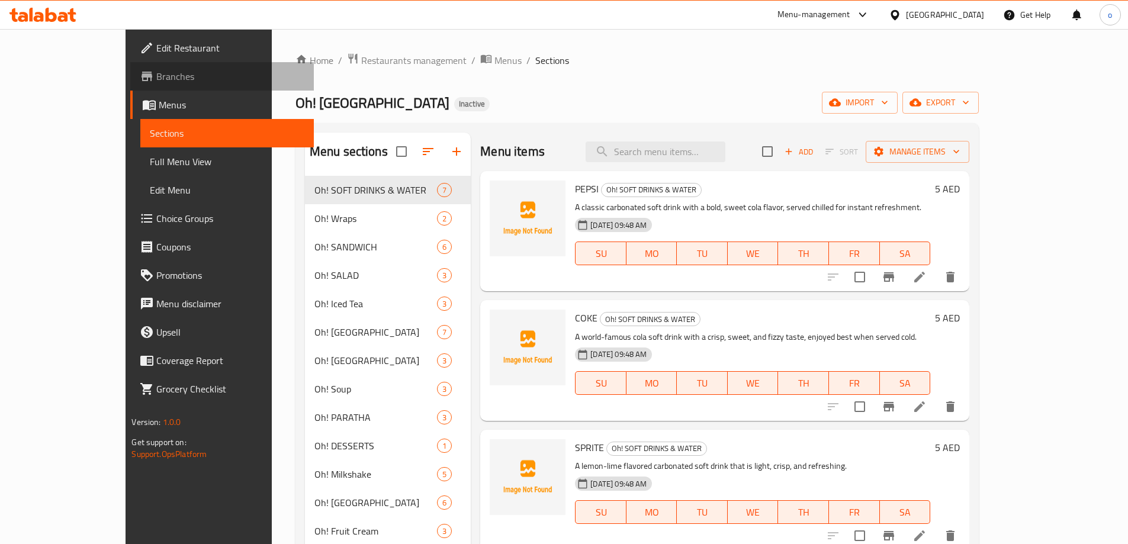
click at [156, 72] on span "Branches" at bounding box center [230, 76] width 148 height 14
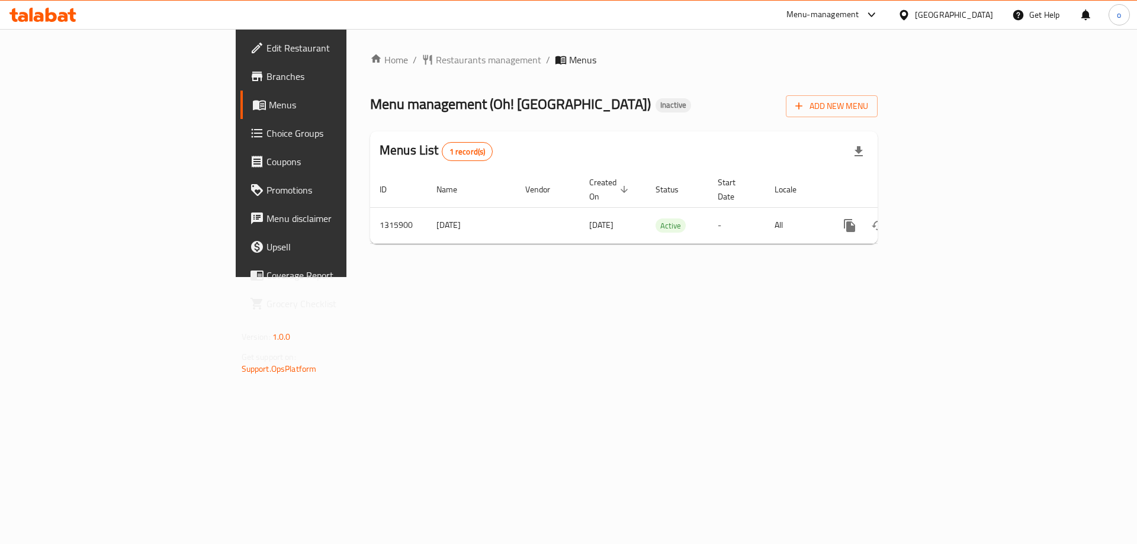
click at [267, 46] on span "Edit Restaurant" at bounding box center [342, 48] width 150 height 14
